Goal: Transaction & Acquisition: Purchase product/service

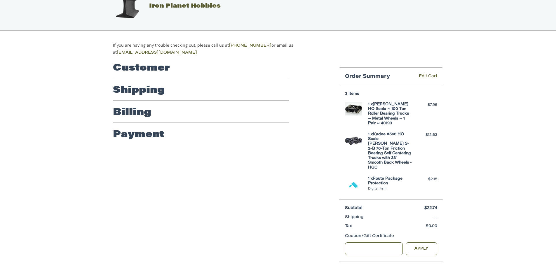
scroll to position [19, 0]
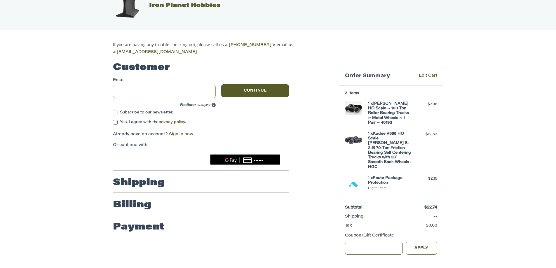
click at [138, 90] on input "Email" at bounding box center [164, 91] width 103 height 13
type input "**********"
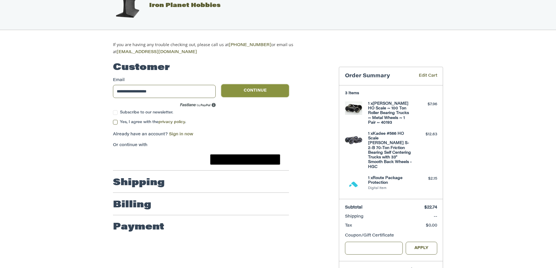
click at [248, 86] on button "Continue" at bounding box center [255, 90] width 68 height 13
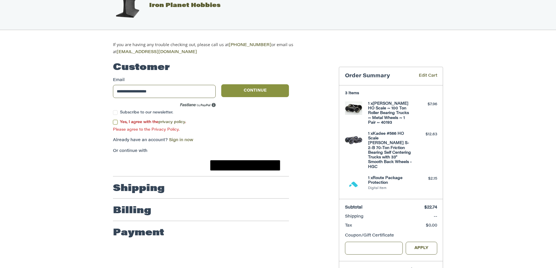
scroll to position [9, 0]
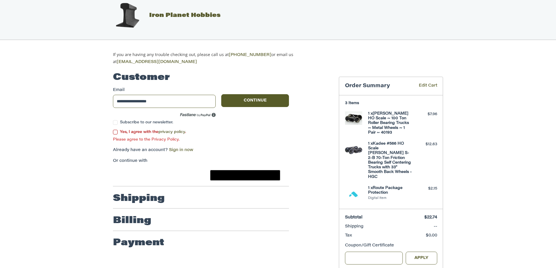
click at [115, 130] on label "Yes, I agree with the privacy policy ." at bounding box center [201, 132] width 176 height 5
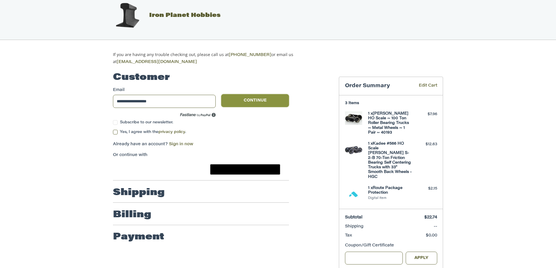
click at [247, 100] on button "Continue" at bounding box center [255, 100] width 68 height 13
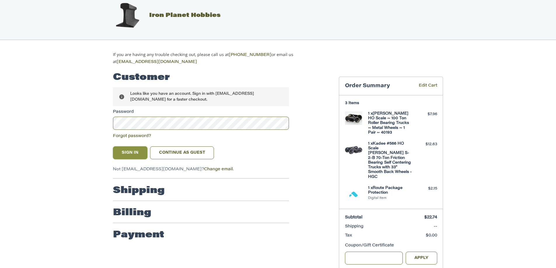
click at [131, 151] on button "Sign In" at bounding box center [130, 153] width 34 height 13
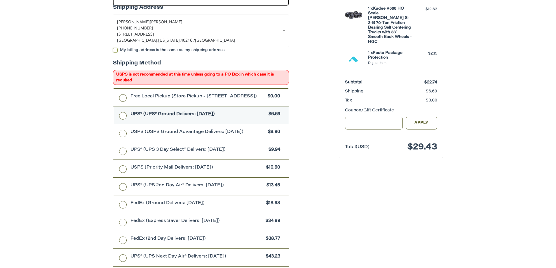
scroll to position [93, 0]
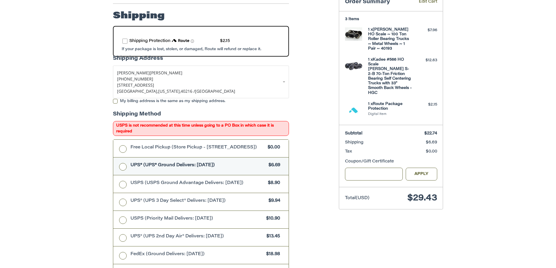
click at [124, 170] on label "UPS® (UPS® Ground Delivers: [DATE]) $6.69" at bounding box center [200, 167] width 175 height 18
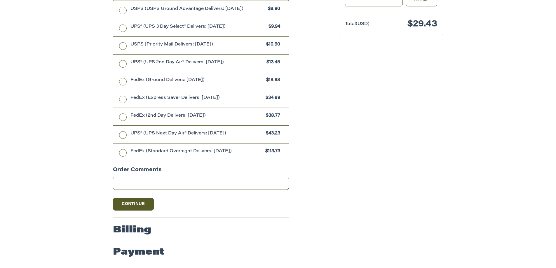
scroll to position [269, 0]
click at [130, 205] on button "Continue" at bounding box center [133, 204] width 41 height 13
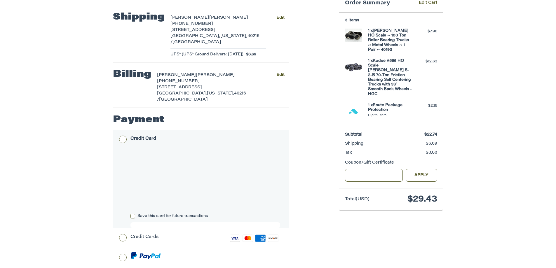
scroll to position [162, 0]
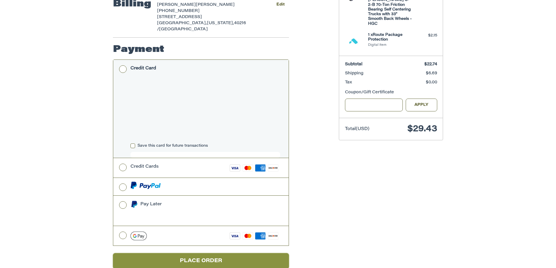
click at [206, 253] on button "Place Order" at bounding box center [201, 261] width 176 height 16
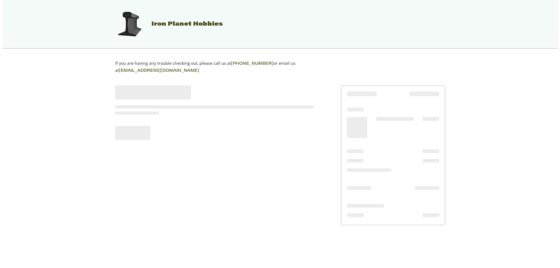
scroll to position [0, 0]
